Goal: Transaction & Acquisition: Book appointment/travel/reservation

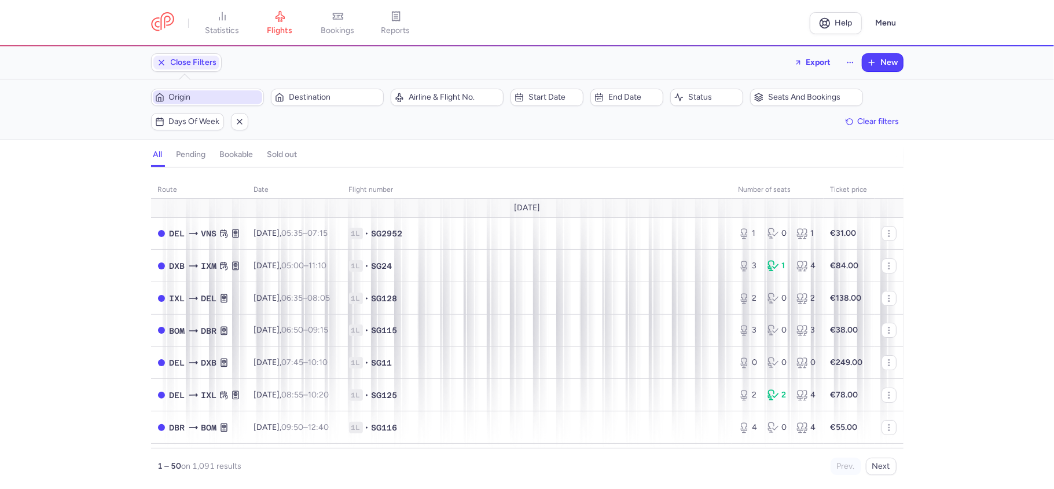
click at [239, 100] on span "Origin" at bounding box center [214, 97] width 91 height 9
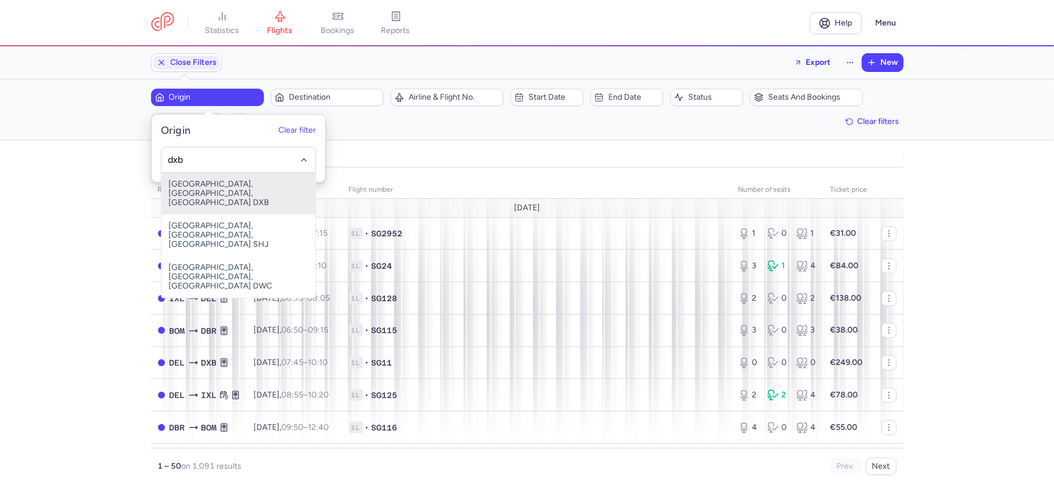
click at [265, 191] on span "[GEOGRAPHIC_DATA], [GEOGRAPHIC_DATA], [GEOGRAPHIC_DATA] DXB" at bounding box center [239, 194] width 154 height 42
type input "dxb"
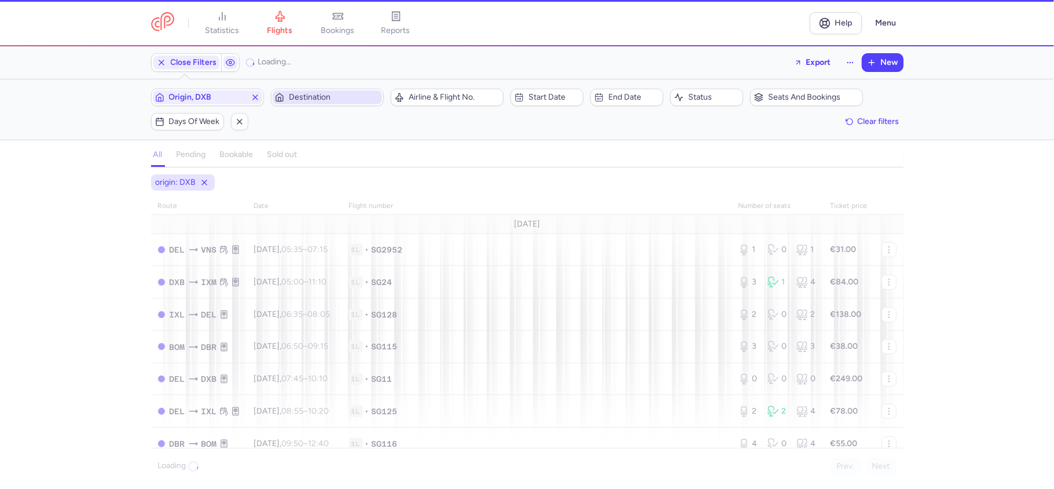
click at [317, 102] on span "Destination" at bounding box center [334, 97] width 91 height 9
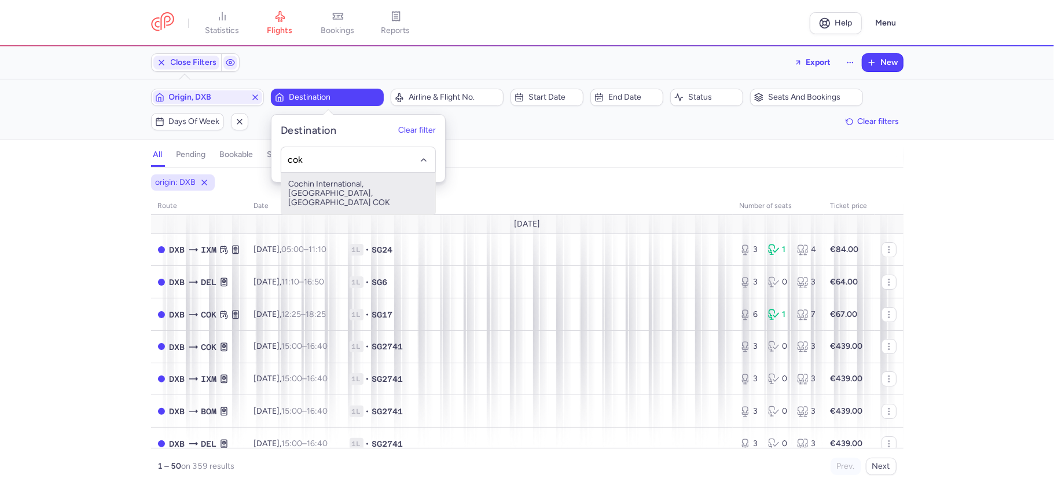
click at [322, 185] on span "Cochin International, [GEOGRAPHIC_DATA], [GEOGRAPHIC_DATA] COK" at bounding box center [358, 194] width 154 height 42
type input "cok"
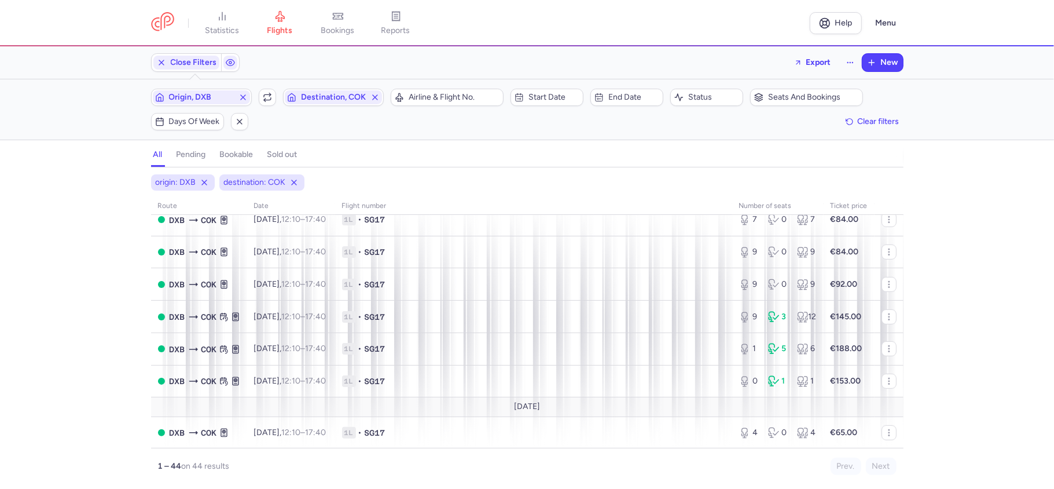
scroll to position [386, 0]
click at [348, 98] on span "Destination, COK" at bounding box center [333, 97] width 65 height 9
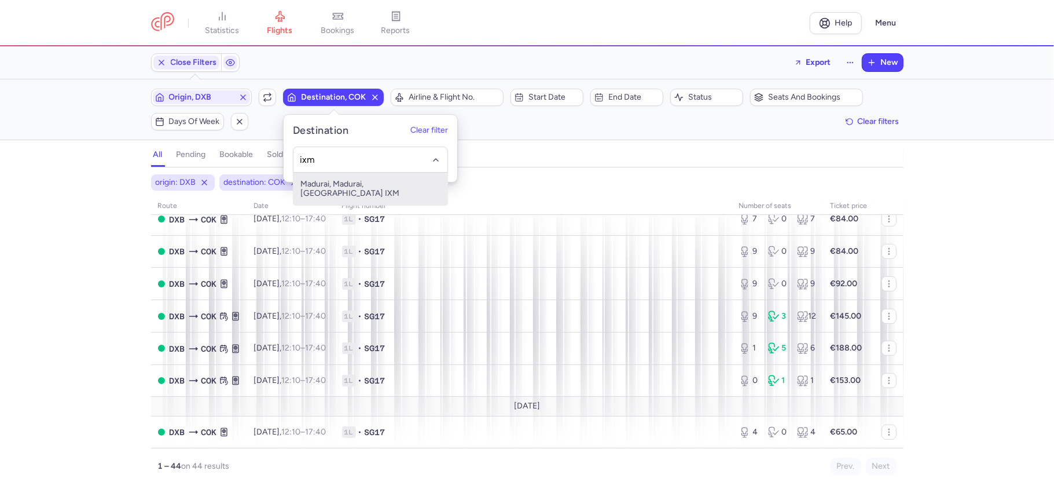
click at [373, 176] on span "Madurai, Madurai, India IXM" at bounding box center [370, 189] width 154 height 32
type input "ixm"
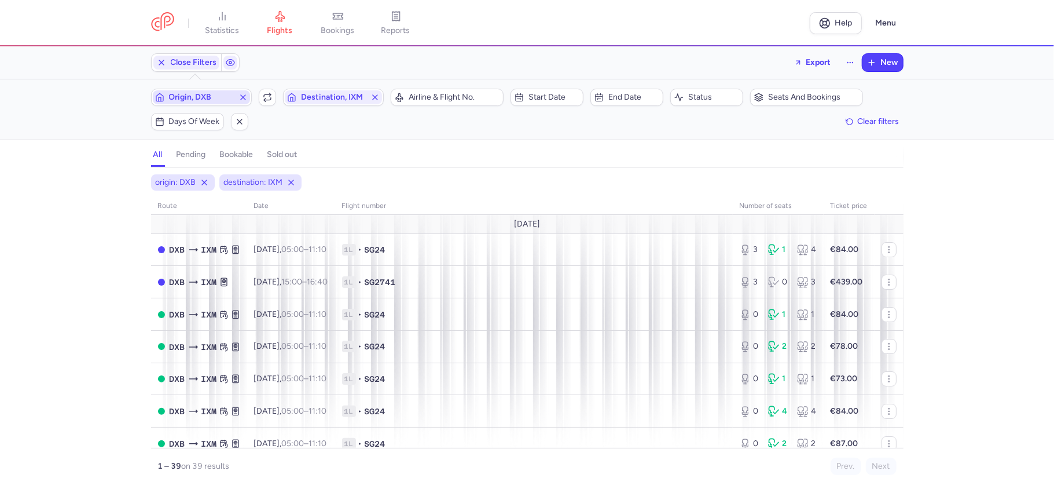
click at [213, 98] on span "Origin, DXB" at bounding box center [201, 97] width 65 height 9
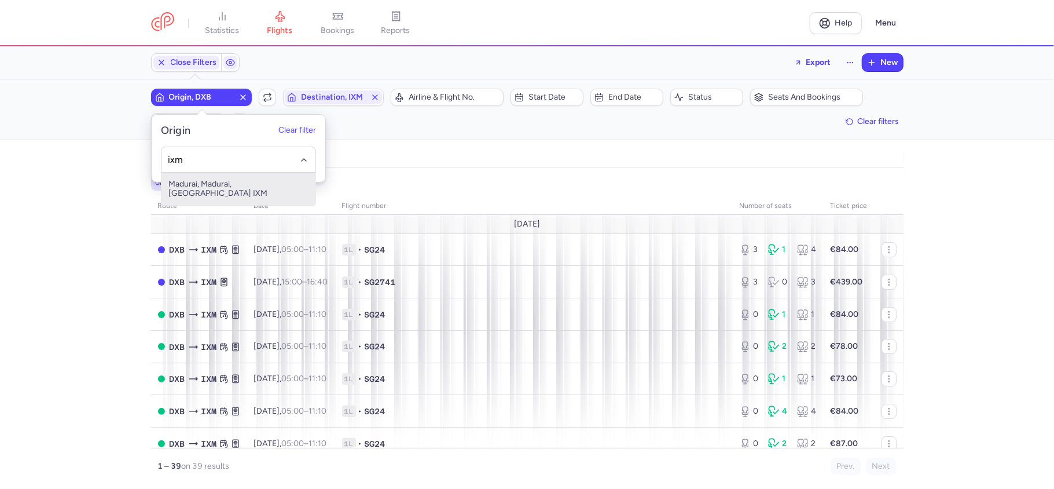
click at [262, 181] on span "Madurai, Madurai, India IXM" at bounding box center [239, 189] width 154 height 32
type input "ixm"
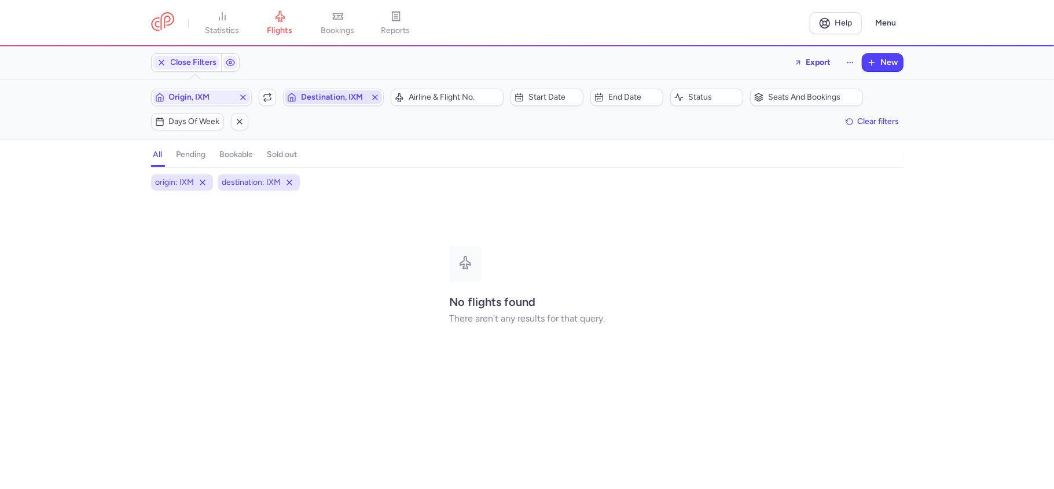
click at [342, 91] on span "Destination, IXM" at bounding box center [333, 97] width 97 height 14
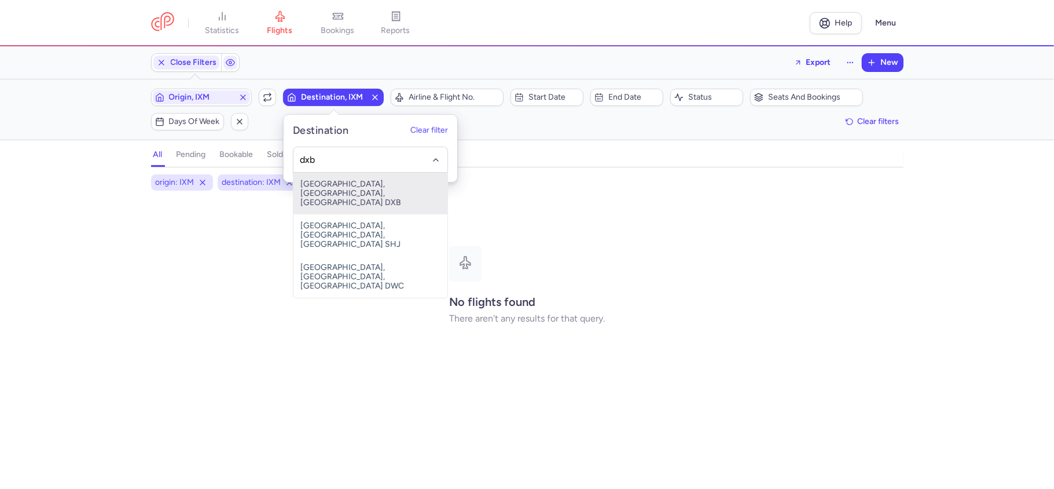
click at [354, 184] on span "[GEOGRAPHIC_DATA], [GEOGRAPHIC_DATA], [GEOGRAPHIC_DATA] DXB" at bounding box center [370, 194] width 154 height 42
type input "dxb"
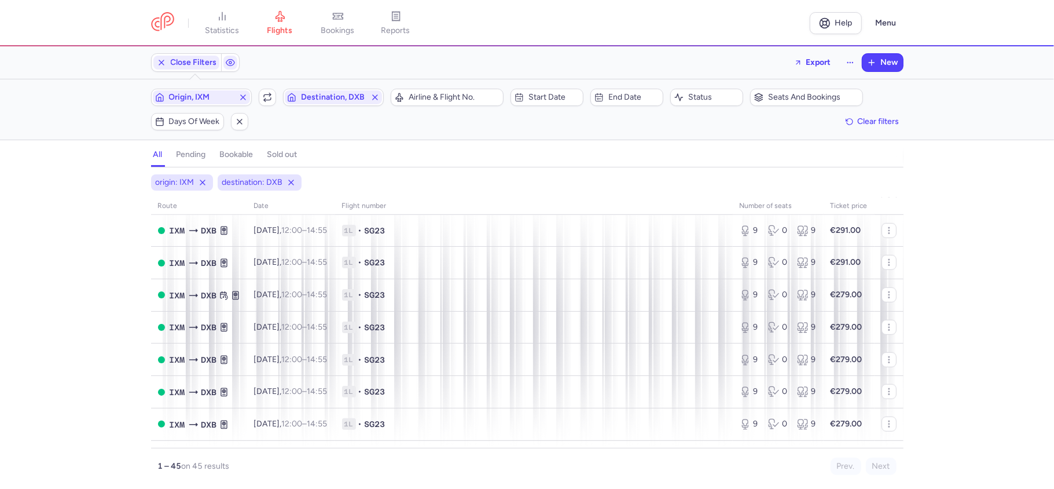
scroll to position [483, 0]
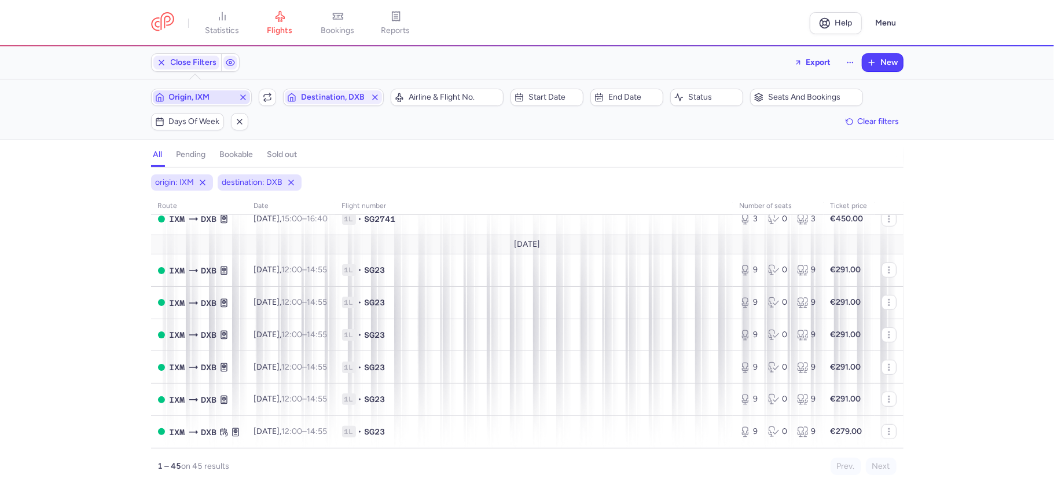
click at [204, 98] on span "Origin, IXM" at bounding box center [201, 97] width 65 height 9
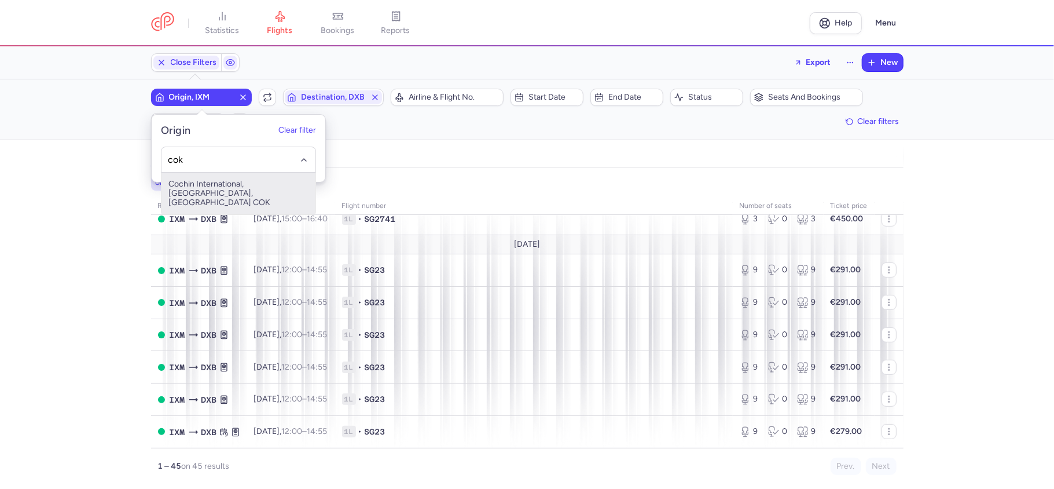
click at [228, 182] on span "Cochin International, [GEOGRAPHIC_DATA], [GEOGRAPHIC_DATA] COK" at bounding box center [239, 194] width 154 height 42
type input "cok"
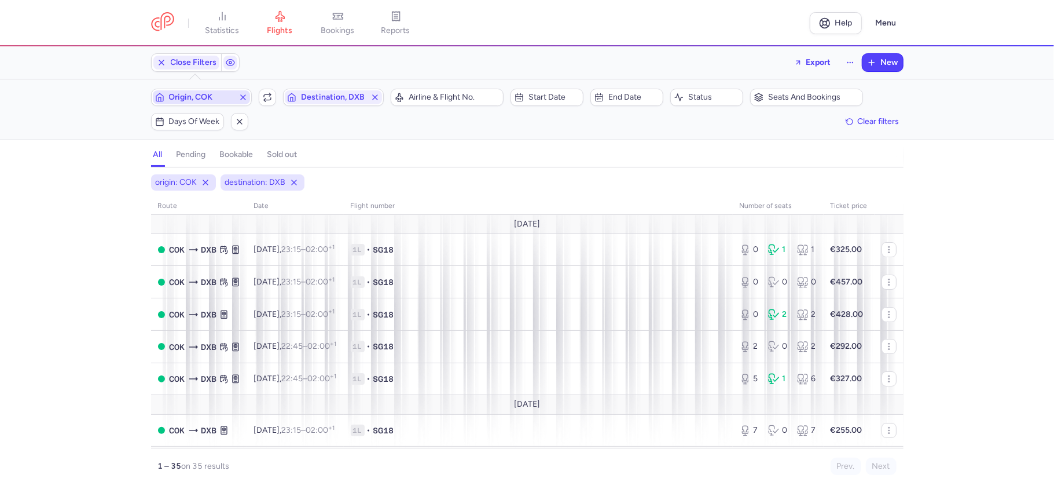
click at [209, 98] on span "Origin, COK" at bounding box center [201, 97] width 65 height 9
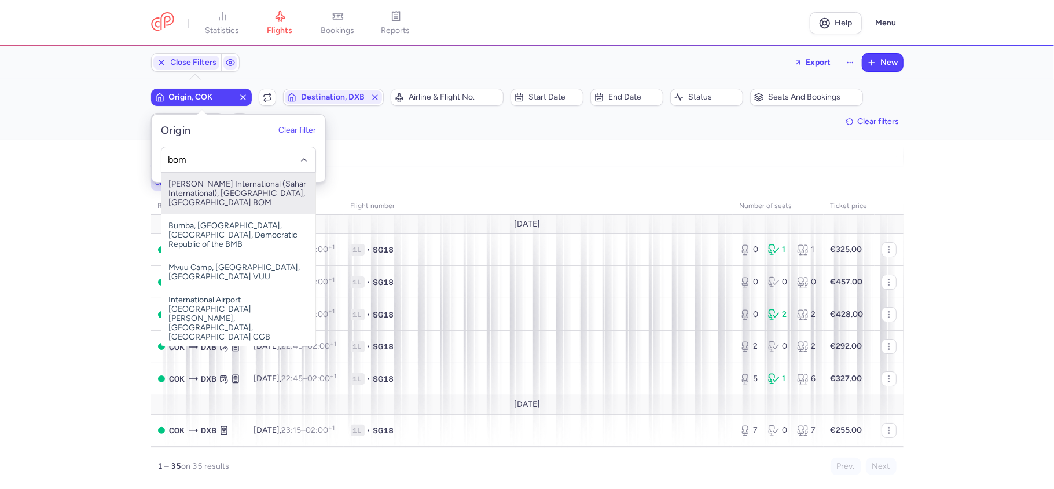
click at [229, 189] on span "Chhatrapati Shivaji International (Sahar International), Mumbai, India BOM" at bounding box center [239, 194] width 154 height 42
type input "bom"
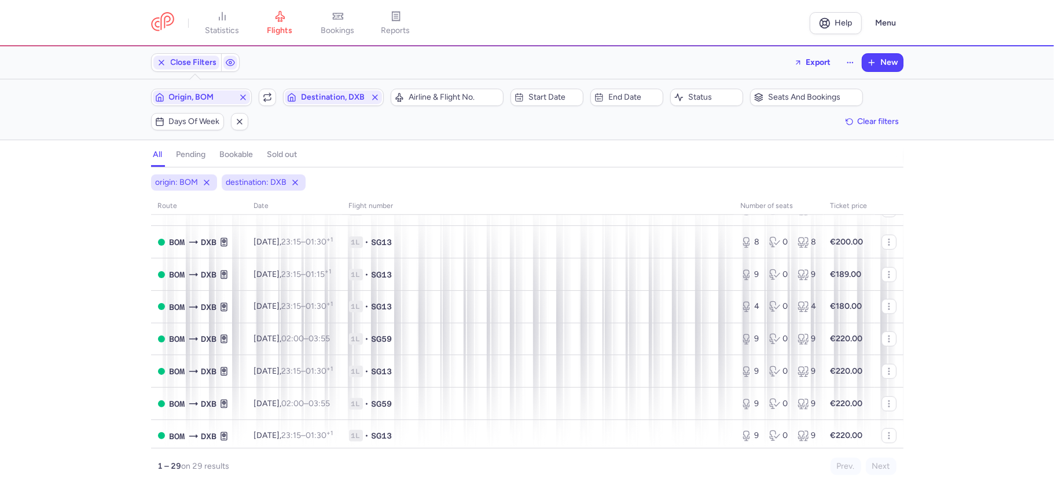
scroll to position [721, 0]
click at [208, 96] on span "Origin, BOM" at bounding box center [201, 97] width 65 height 9
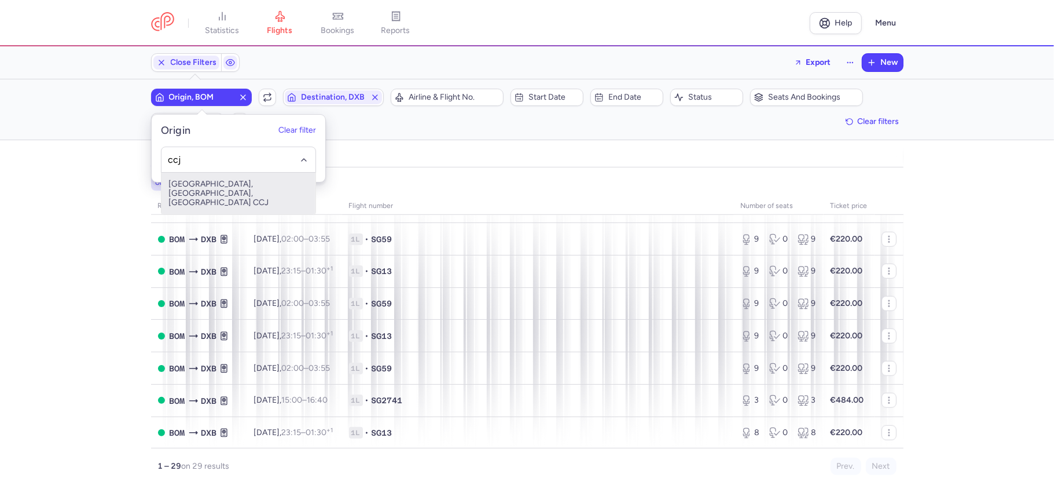
click at [258, 195] on span "Kozhikode Airport, Kozhikode, India CCJ" at bounding box center [239, 194] width 154 height 42
type input "ccj"
